Goal: Navigation & Orientation: Find specific page/section

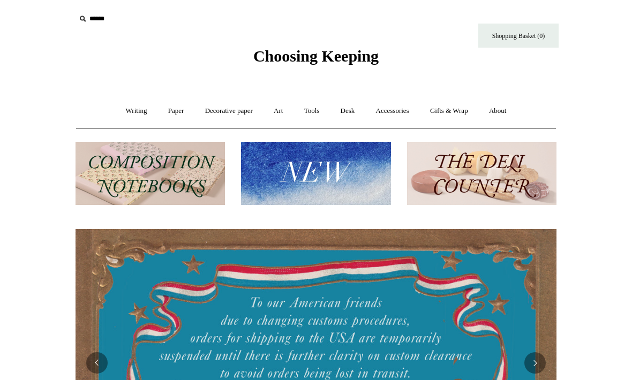
click at [360, 115] on link "Desk +" at bounding box center [348, 111] width 34 height 28
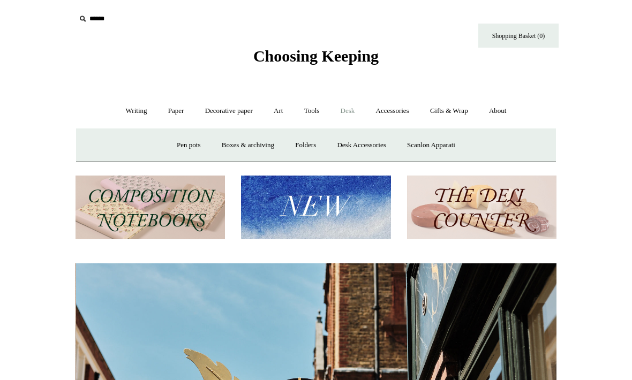
scroll to position [0, 481]
click at [363, 145] on link "Desk Accessories" at bounding box center [361, 145] width 68 height 28
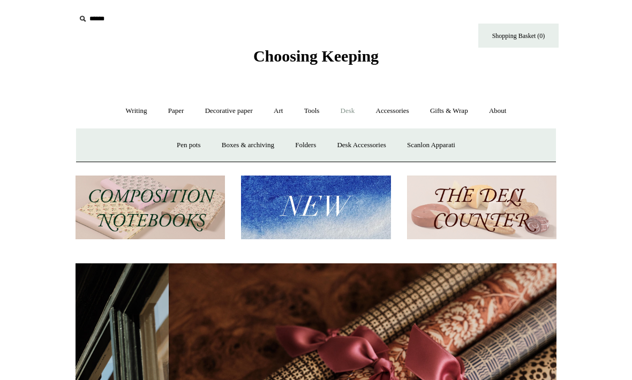
scroll to position [0, 961]
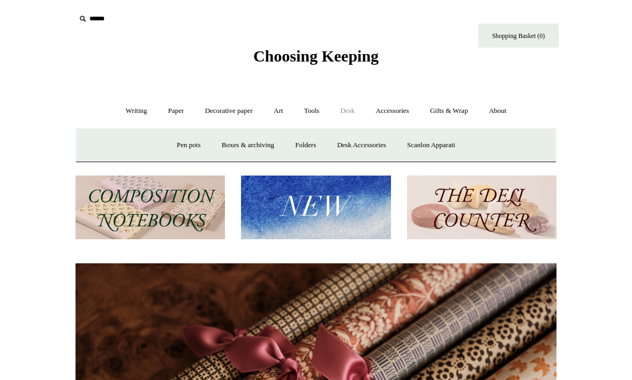
click at [138, 204] on img at bounding box center [149, 208] width 149 height 64
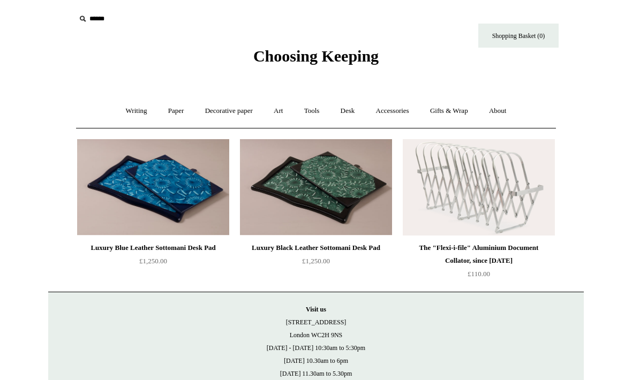
click at [130, 115] on link "Writing +" at bounding box center [136, 111] width 41 height 28
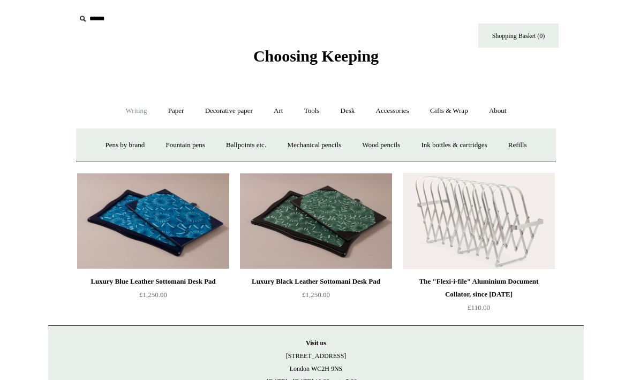
click at [237, 145] on link "Ballpoints etc. +" at bounding box center [245, 145] width 59 height 28
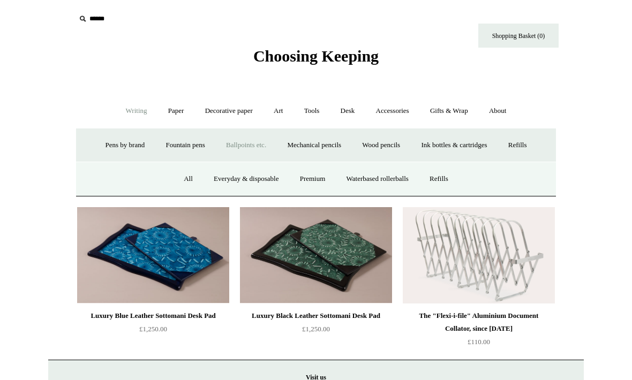
click at [370, 180] on link "Waterbased rollerballs" at bounding box center [377, 179] width 81 height 28
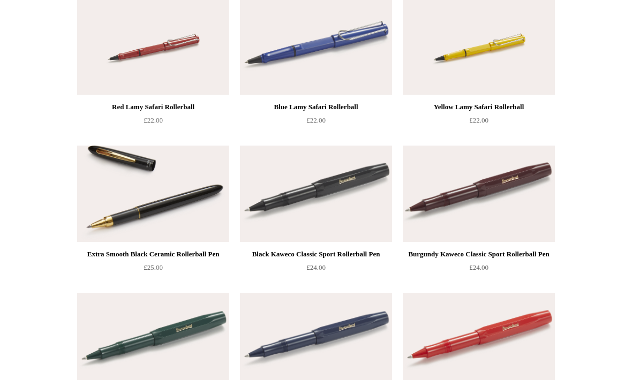
scroll to position [117, 0]
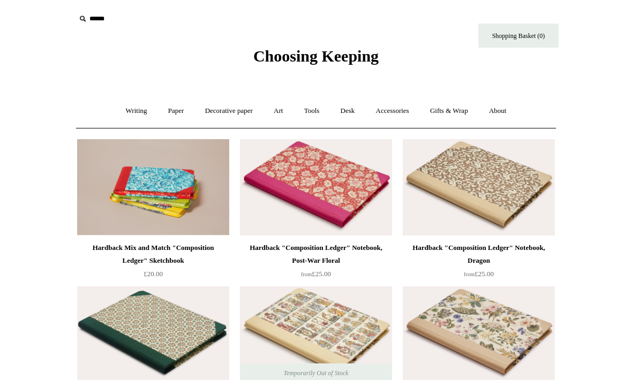
click at [403, 112] on link "Accessories +" at bounding box center [392, 111] width 52 height 28
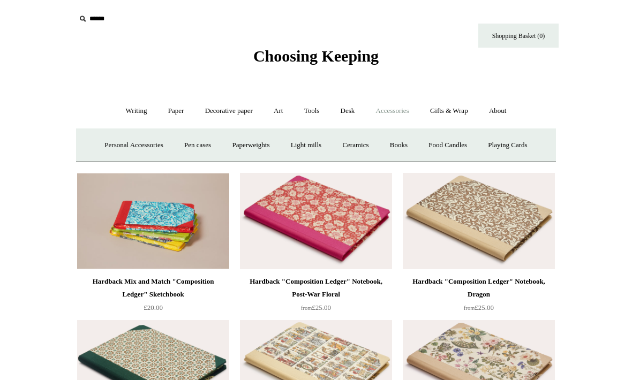
click at [112, 145] on link "Personal Accessories +" at bounding box center [134, 145] width 78 height 28
